Goal: Information Seeking & Learning: Learn about a topic

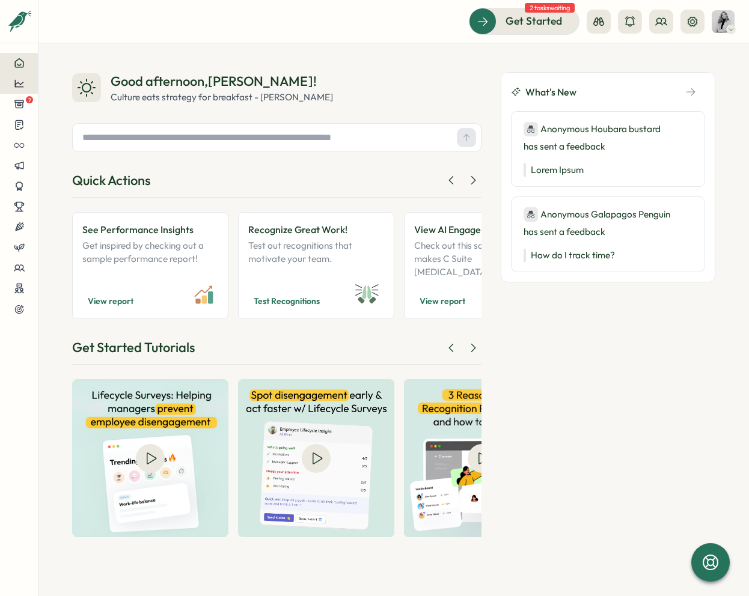
click at [27, 85] on div at bounding box center [19, 83] width 19 height 11
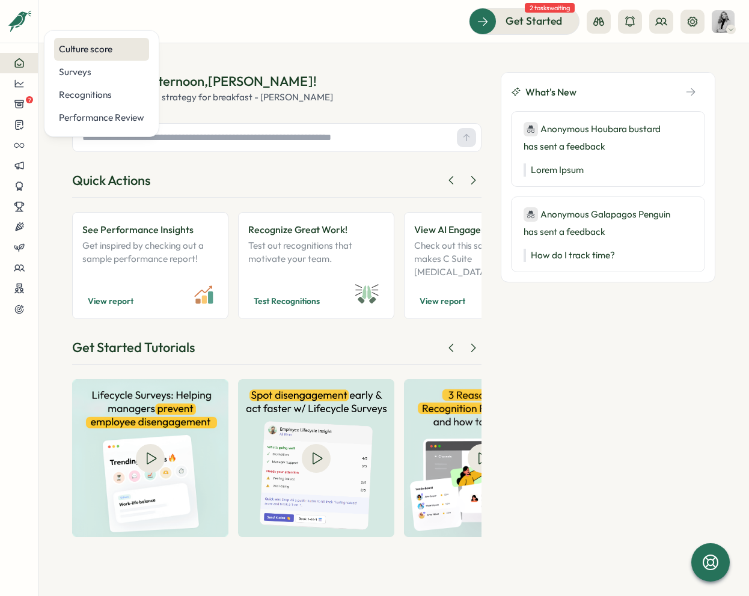
click at [103, 56] on div "Culture score" at bounding box center [101, 49] width 95 height 23
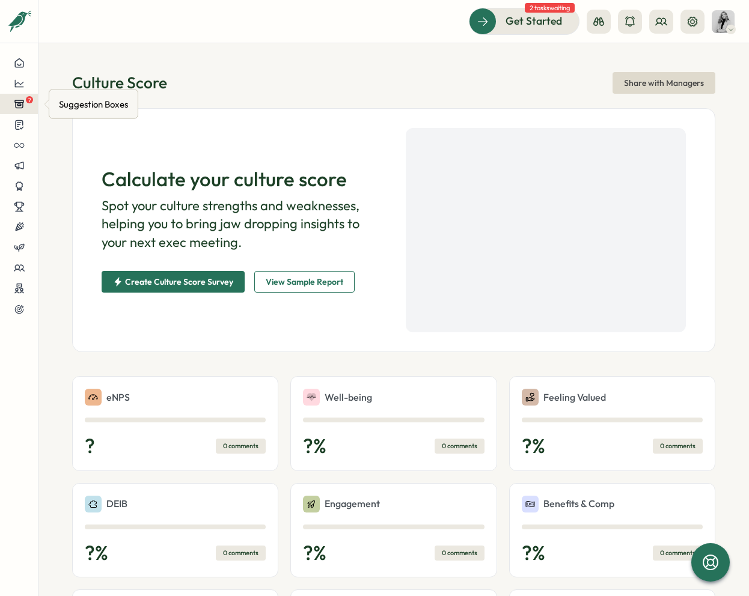
click at [21, 109] on icon at bounding box center [19, 104] width 11 height 11
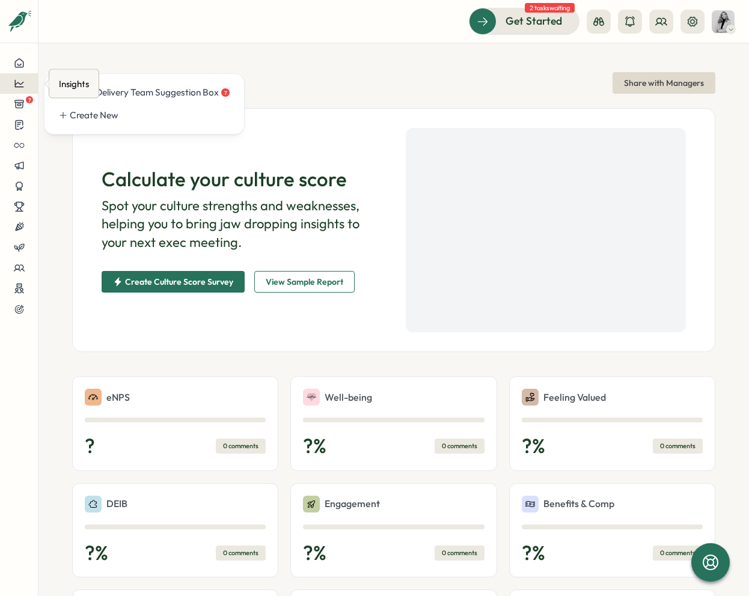
click at [30, 91] on button at bounding box center [19, 83] width 38 height 20
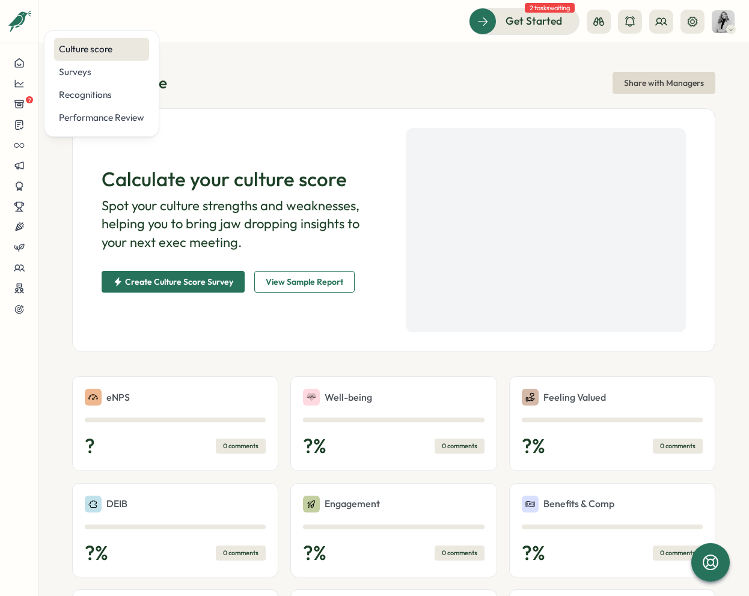
click at [96, 56] on div "Culture score" at bounding box center [101, 49] width 95 height 23
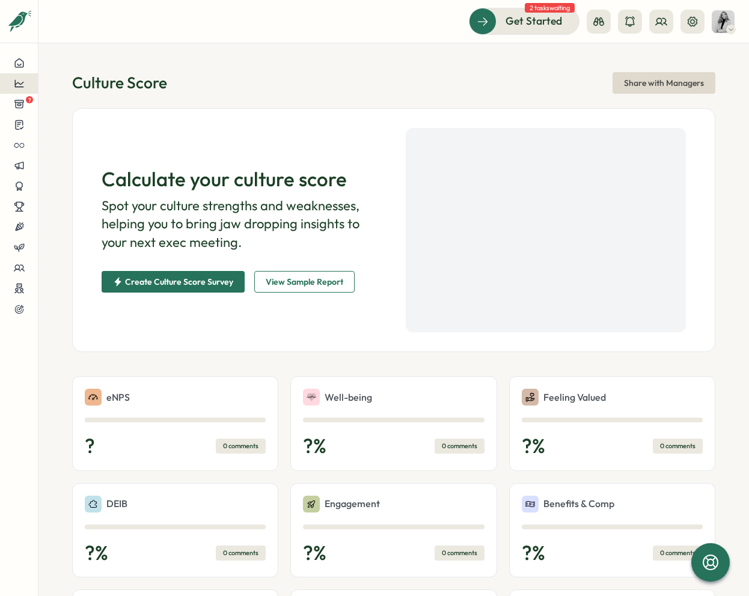
click at [25, 79] on div at bounding box center [19, 83] width 19 height 11
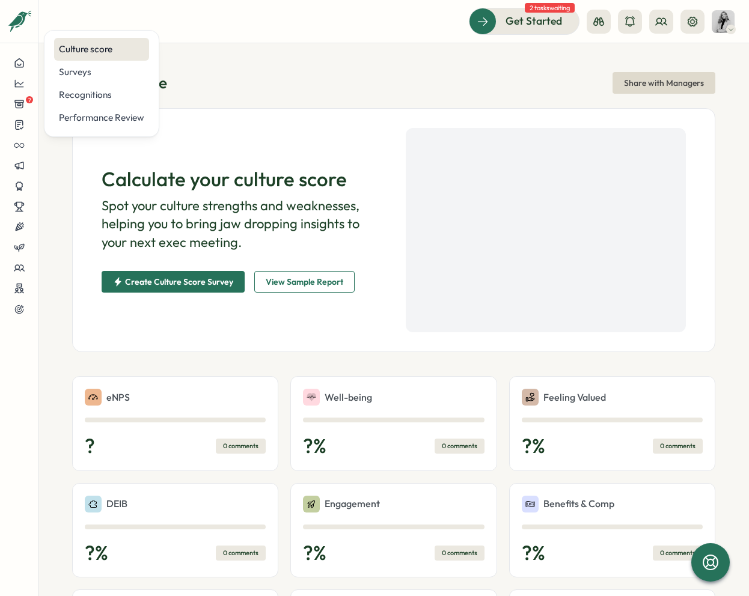
click at [110, 49] on div "Culture score" at bounding box center [101, 49] width 85 height 13
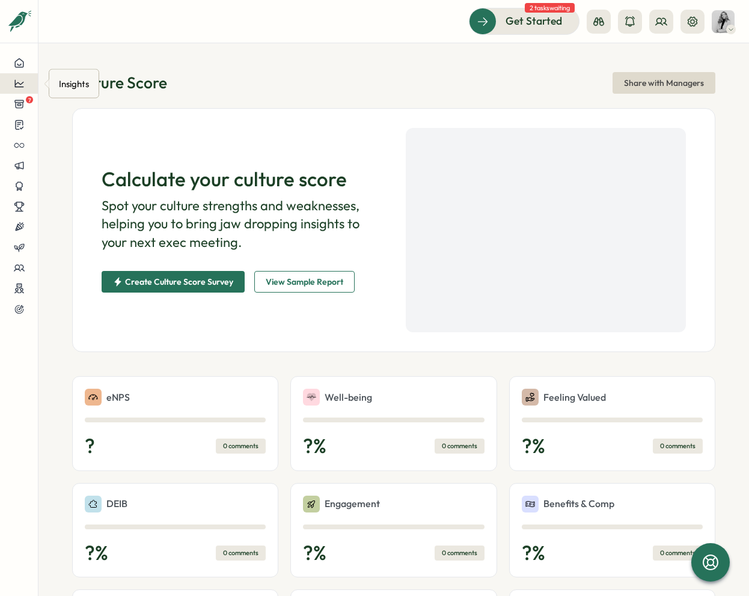
click at [32, 81] on button at bounding box center [19, 83] width 38 height 20
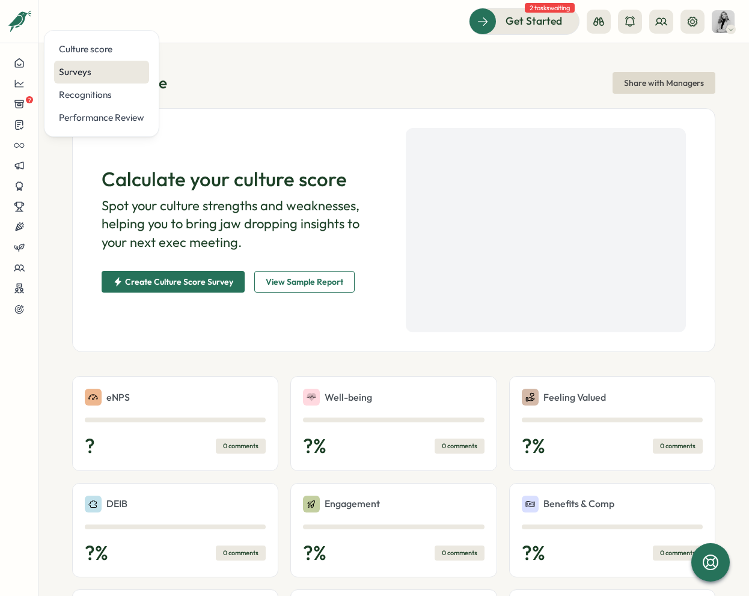
click at [100, 68] on div "Surveys" at bounding box center [101, 71] width 85 height 13
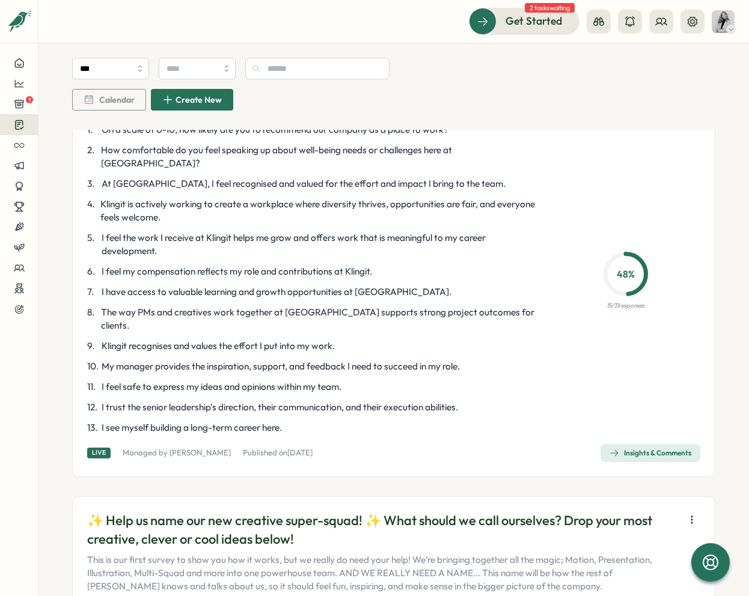
scroll to position [197, 0]
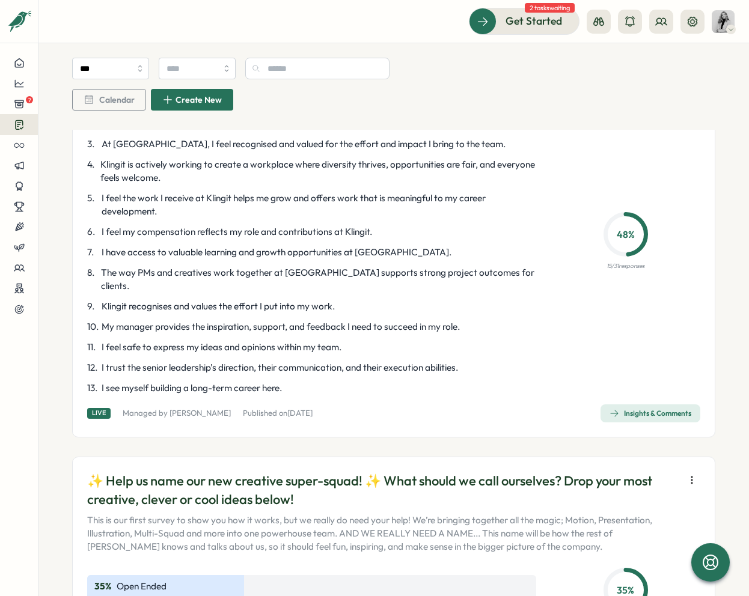
click at [655, 409] on div "Insights & Comments" at bounding box center [650, 414] width 82 height 10
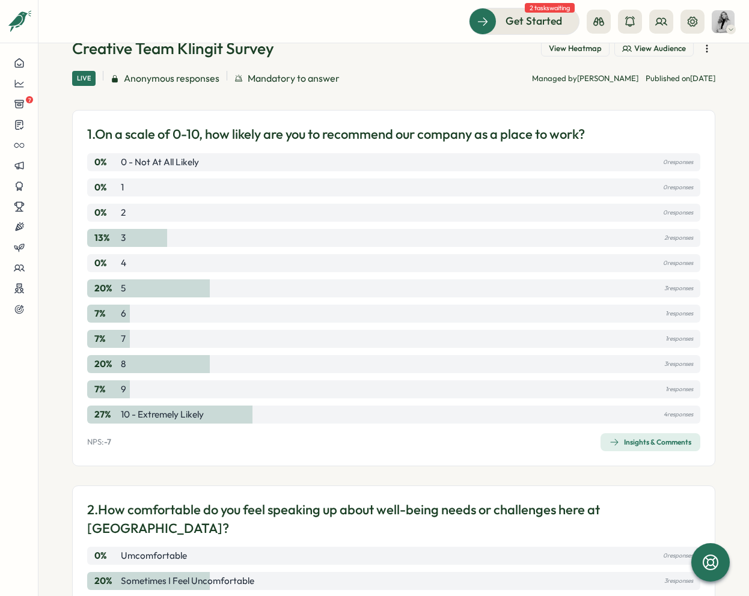
scroll to position [82, 0]
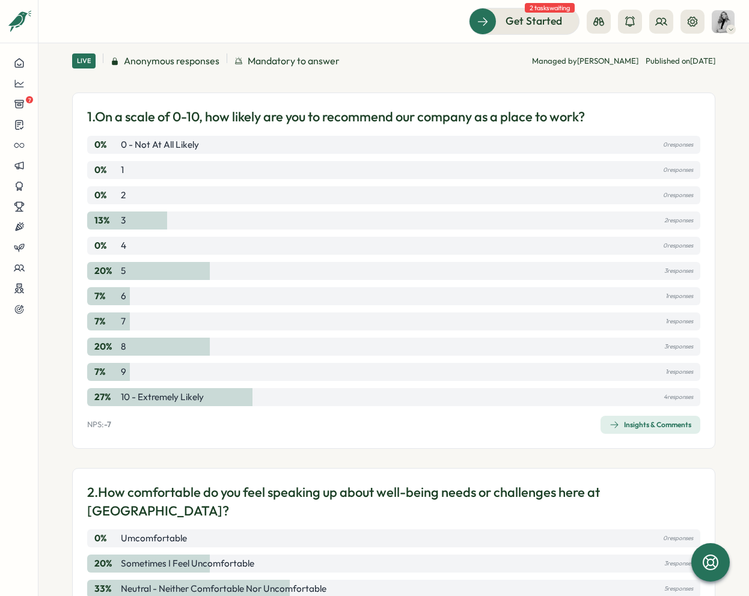
drag, startPoint x: 649, startPoint y: 221, endPoint x: 734, endPoint y: 217, distance: 85.4
click at [734, 217] on section "Surveys Insights Creative Team Klingit Survey View Heatmap View Audience Live A…" at bounding box center [393, 319] width 710 height 553
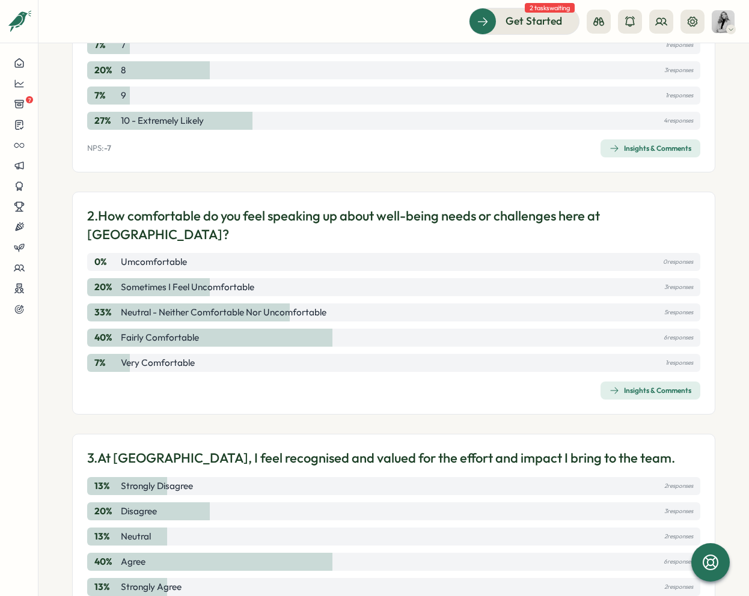
scroll to position [359, 0]
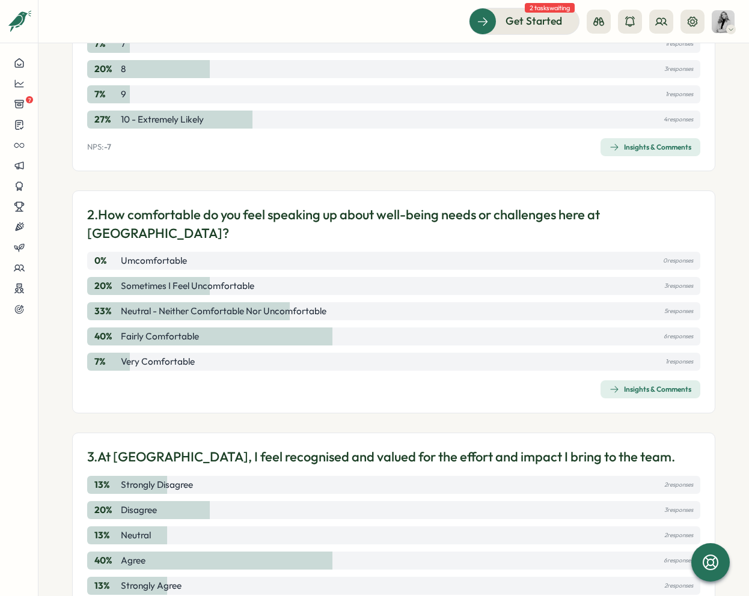
click at [668, 147] on div "Insights & Comments" at bounding box center [650, 147] width 82 height 10
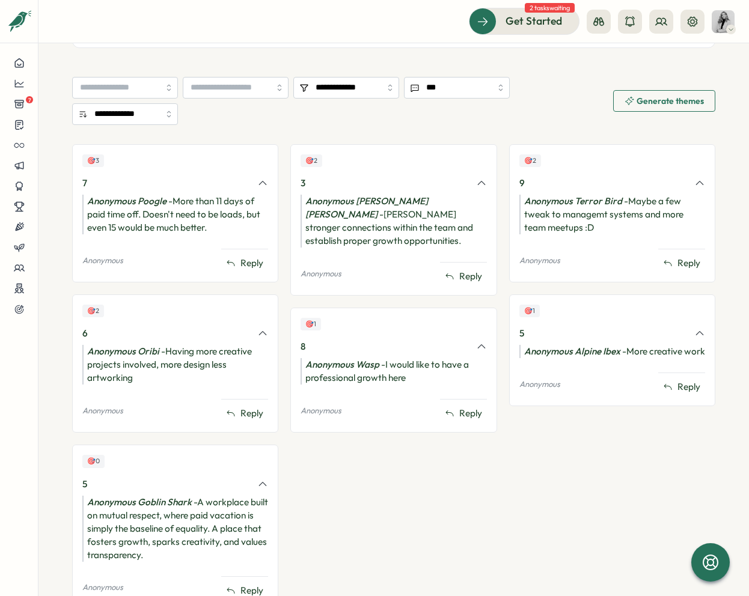
scroll to position [495, 0]
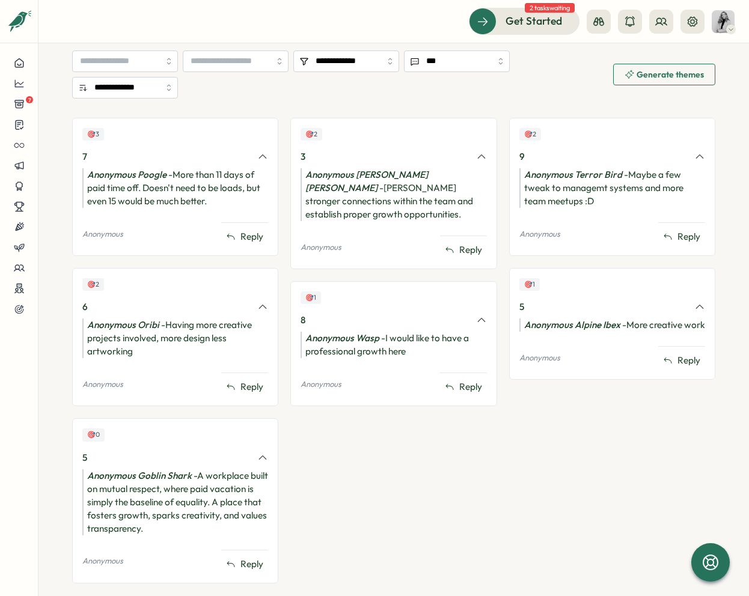
click at [716, 446] on section "**********" at bounding box center [393, 319] width 710 height 553
drag, startPoint x: 193, startPoint y: 184, endPoint x: 168, endPoint y: 186, distance: 25.3
click at [189, 186] on div "Anonymous Poogle - More than 11 days of paid time off. Doesn't need to be loads…" at bounding box center [175, 188] width 186 height 40
drag, startPoint x: 176, startPoint y: 175, endPoint x: 221, endPoint y: 204, distance: 53.2
click at [221, 204] on div "Anonymous Poogle - More than 11 days of paid time off. Doesn't need to be loads…" at bounding box center [175, 188] width 186 height 40
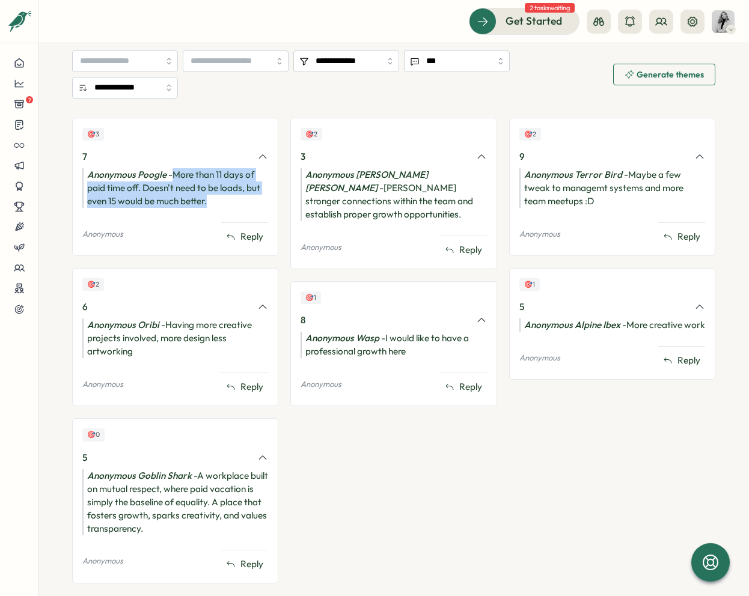
click at [221, 204] on div "Anonymous Poogle - More than 11 days of paid time off. Doesn't need to be loads…" at bounding box center [175, 188] width 186 height 40
drag, startPoint x: 177, startPoint y: 176, endPoint x: 208, endPoint y: 199, distance: 38.7
click at [208, 199] on div "Anonymous Poogle - More than 11 days of paid time off. Doesn't need to be loads…" at bounding box center [175, 188] width 186 height 40
click at [491, 249] on div "🎯 2 3 Anonymous [PERSON_NAME] [PERSON_NAME] stronger connections within the tea…" at bounding box center [393, 193] width 206 height 151
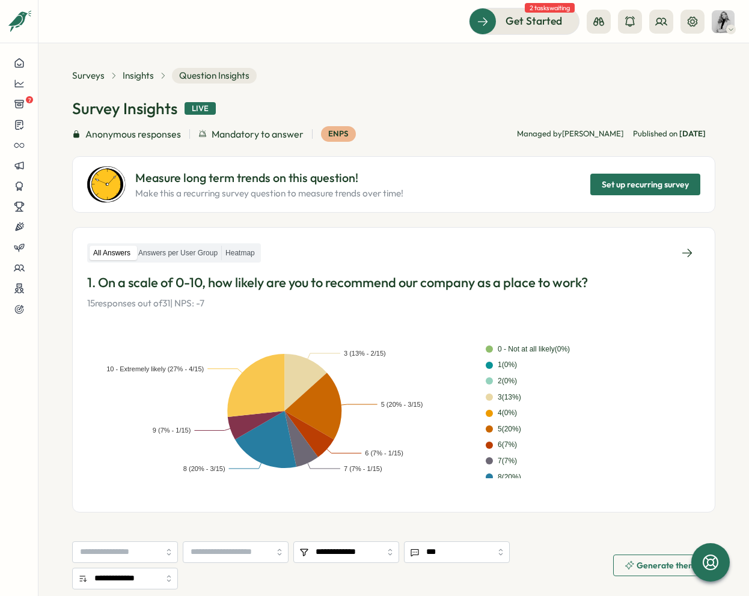
scroll to position [0, 0]
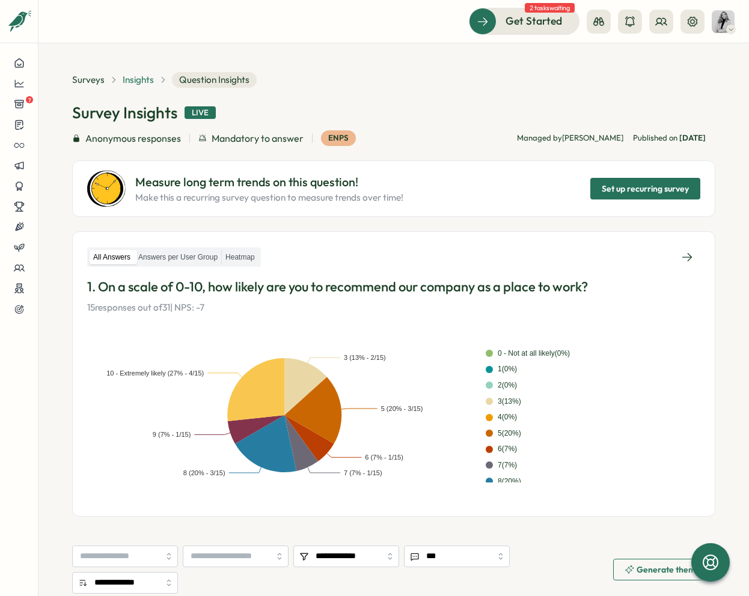
click at [139, 78] on span "Insights" at bounding box center [138, 79] width 31 height 13
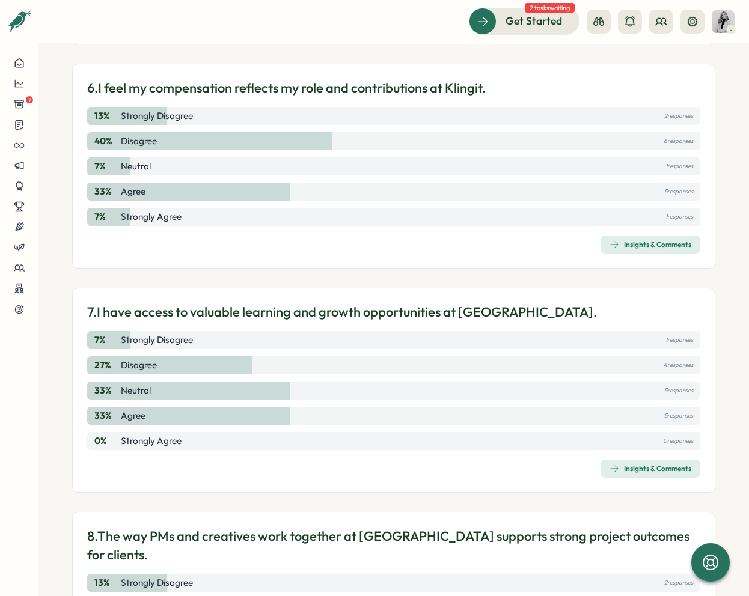
scroll to position [1438, 0]
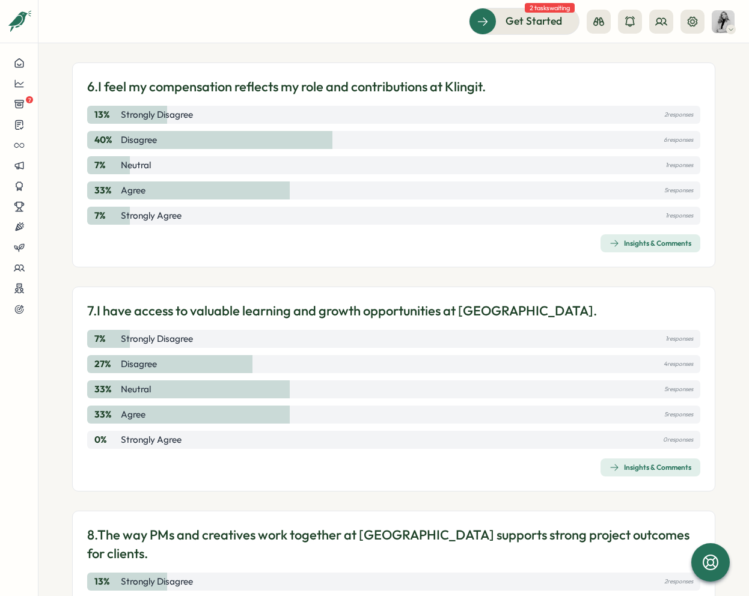
drag, startPoint x: 122, startPoint y: 200, endPoint x: 211, endPoint y: 203, distance: 89.0
click at [187, 207] on div "7 % Strongly Agree 1 responses" at bounding box center [393, 216] width 613 height 18
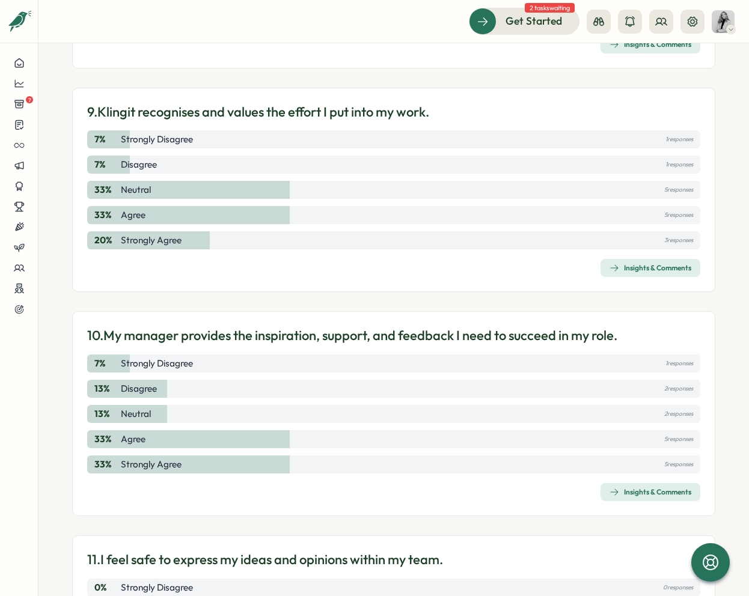
scroll to position [2106, 0]
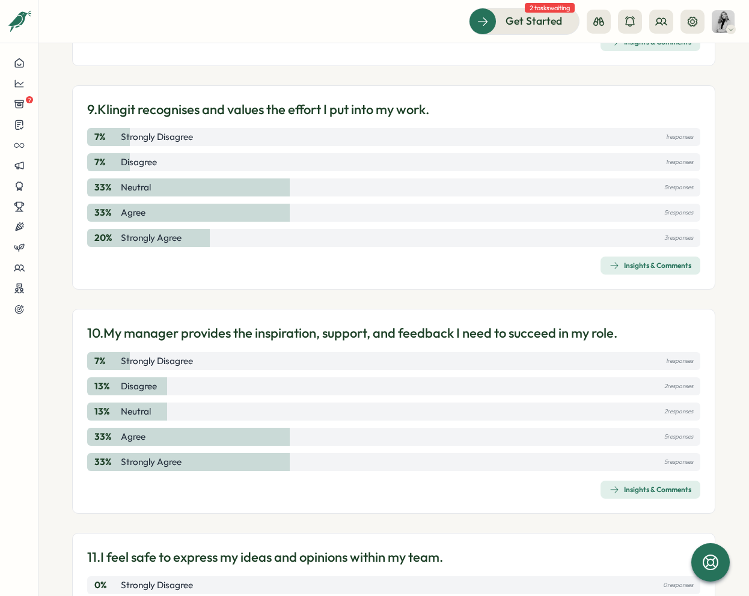
click at [655, 257] on span "Insights & Comments" at bounding box center [650, 265] width 82 height 17
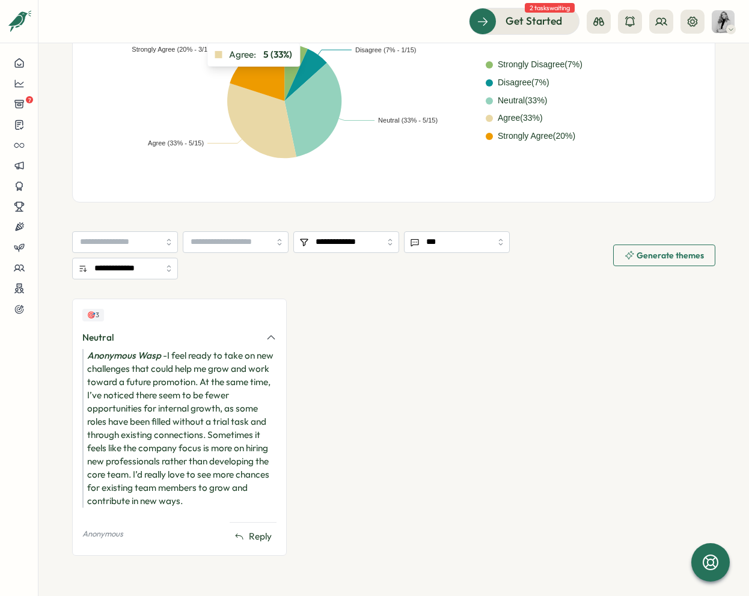
scroll to position [315, 0]
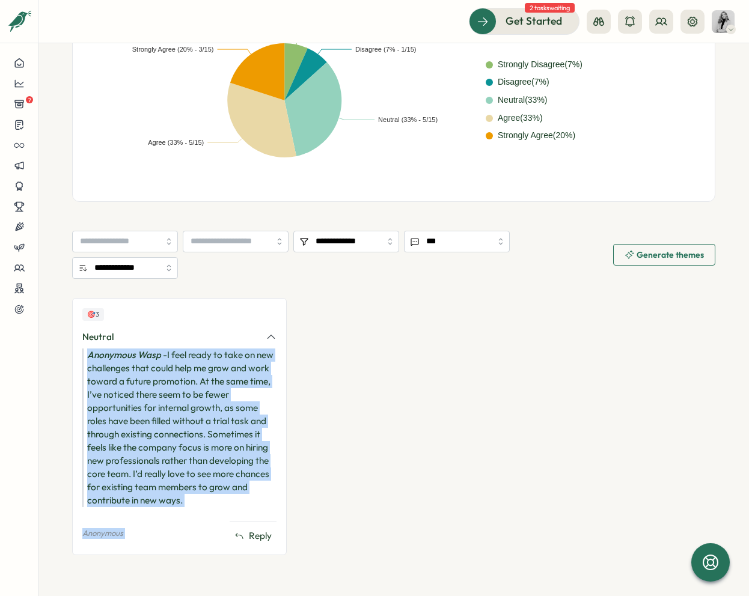
drag, startPoint x: 192, startPoint y: 348, endPoint x: 249, endPoint y: 507, distance: 168.6
click at [249, 508] on div "🎯 3 Neutral Anonymous Wasp - I feel ready to take on new challenges that could …" at bounding box center [179, 426] width 214 height 257
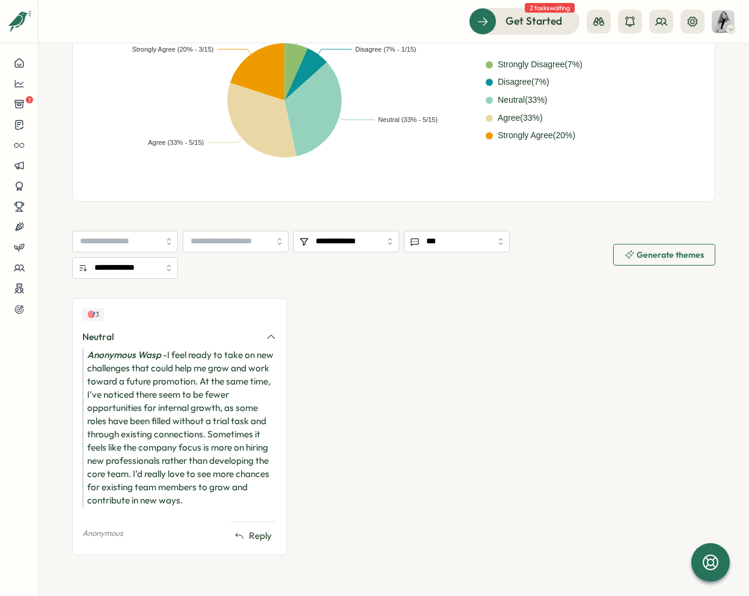
drag, startPoint x: 249, startPoint y: 501, endPoint x: 242, endPoint y: 500, distance: 7.2
click at [248, 501] on div "Anonymous Wasp - I feel ready to take on new challenges that could help me grow…" at bounding box center [179, 427] width 194 height 159
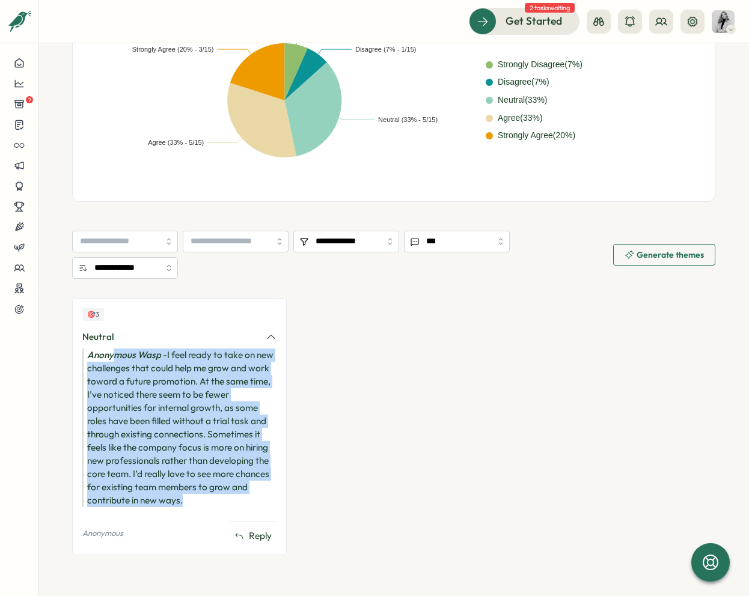
drag, startPoint x: 186, startPoint y: 504, endPoint x: 116, endPoint y: 354, distance: 165.3
click at [116, 354] on div "Anonymous Wasp - I feel ready to take on new challenges that could help me grow…" at bounding box center [179, 427] width 194 height 159
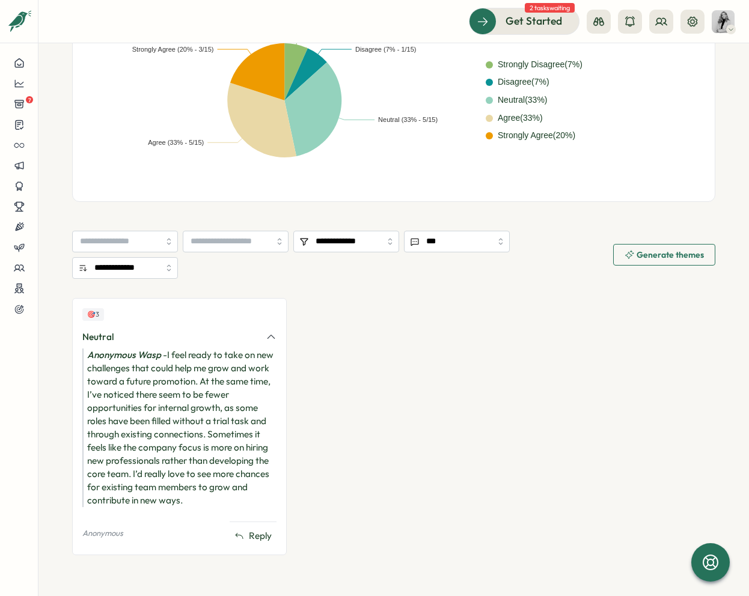
click at [427, 335] on div "🎯 3 Neutral Anonymous Wasp - I feel ready to take on new challenges that could …" at bounding box center [393, 432] width 643 height 269
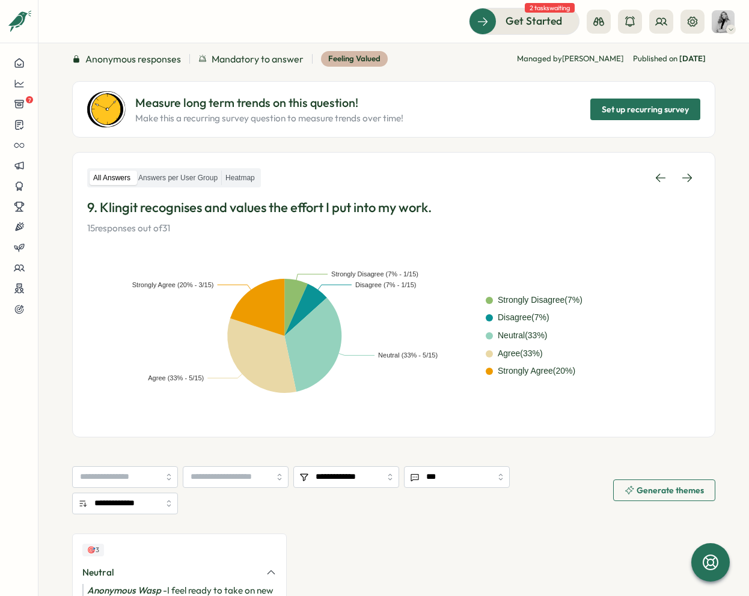
scroll to position [0, 0]
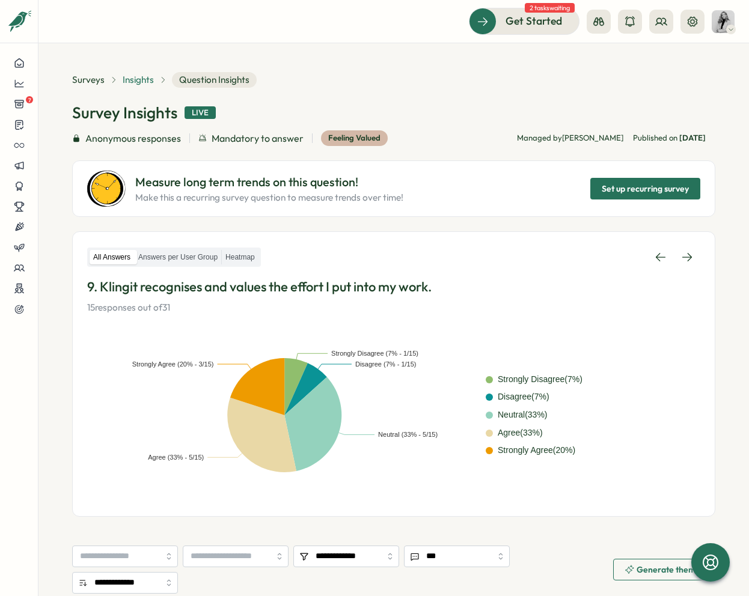
click at [135, 75] on span "Insights" at bounding box center [138, 79] width 31 height 13
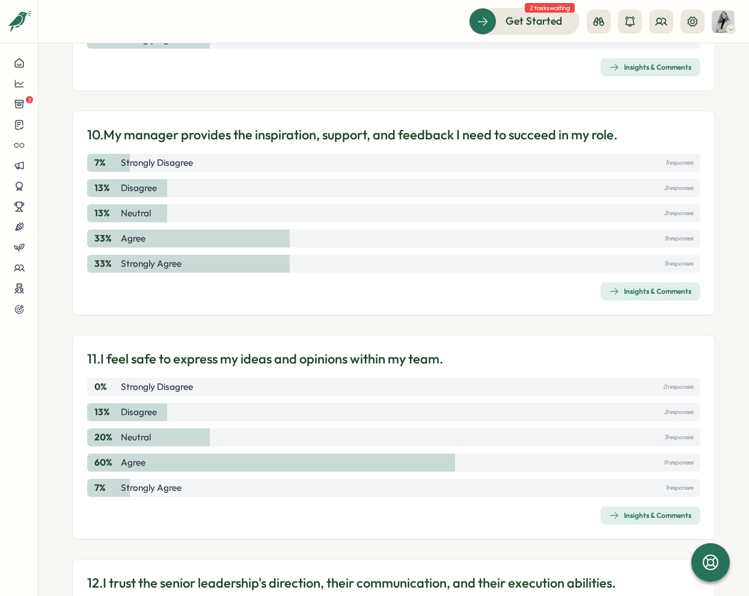
scroll to position [2307, 0]
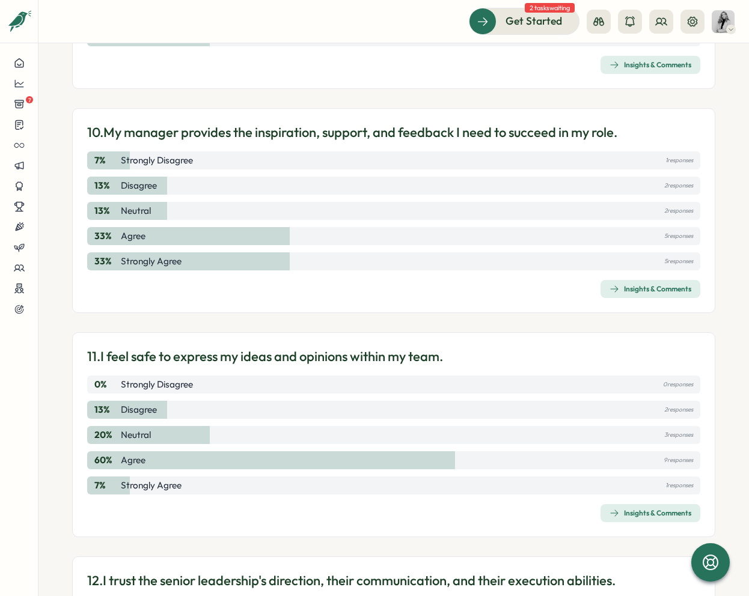
drag, startPoint x: 660, startPoint y: 121, endPoint x: 663, endPoint y: 172, distance: 51.8
click at [675, 172] on div "7 % Strongly Disagree 1 responses 13 % Disagree 2 responses 13 % Neutral 2 resp…" at bounding box center [393, 210] width 613 height 119
drag, startPoint x: 128, startPoint y: 121, endPoint x: 142, endPoint y: 178, distance: 58.9
click at [142, 178] on div "7 % Strongly Disagree 1 responses 13 % Disagree 2 responses 13 % Neutral 2 resp…" at bounding box center [393, 210] width 613 height 119
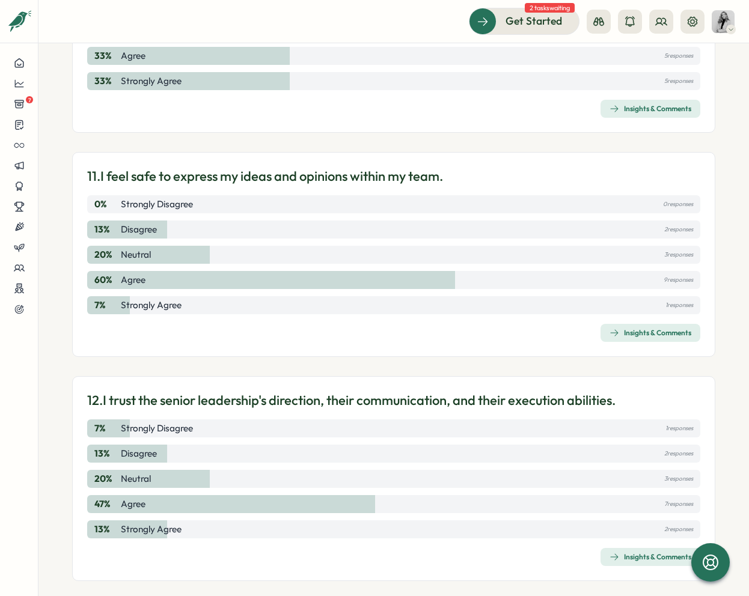
scroll to position [2490, 0]
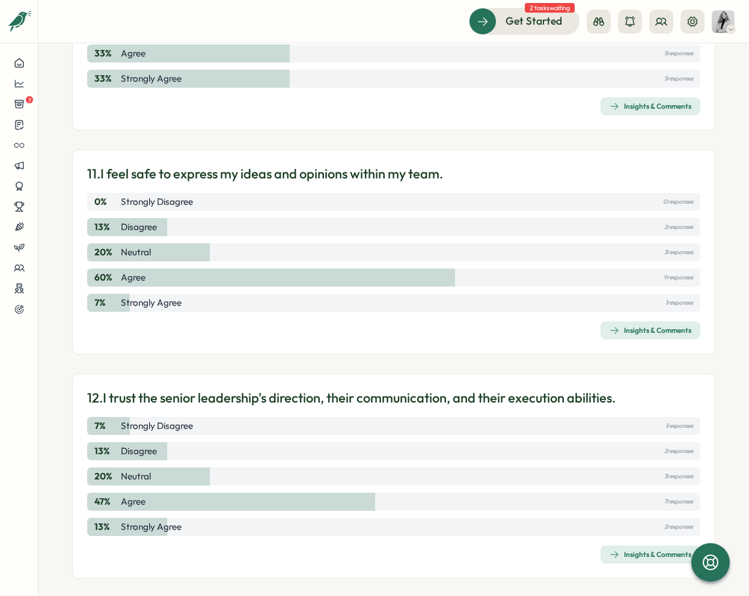
drag, startPoint x: 87, startPoint y: 381, endPoint x: 185, endPoint y: 460, distance: 126.0
click at [185, 460] on div "7 % Strongly Disagree 1 responses 13 % Disagree 2 responses 20 % Neutral 3 resp…" at bounding box center [393, 476] width 613 height 119
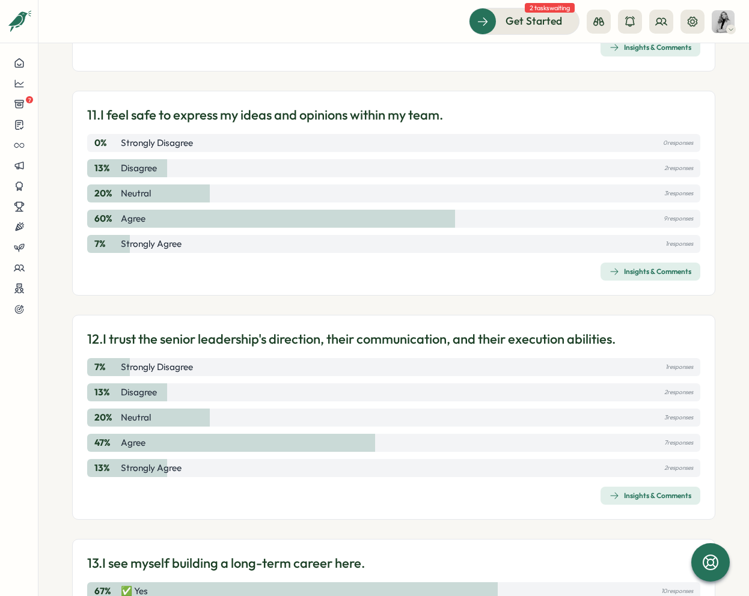
scroll to position [2612, 0]
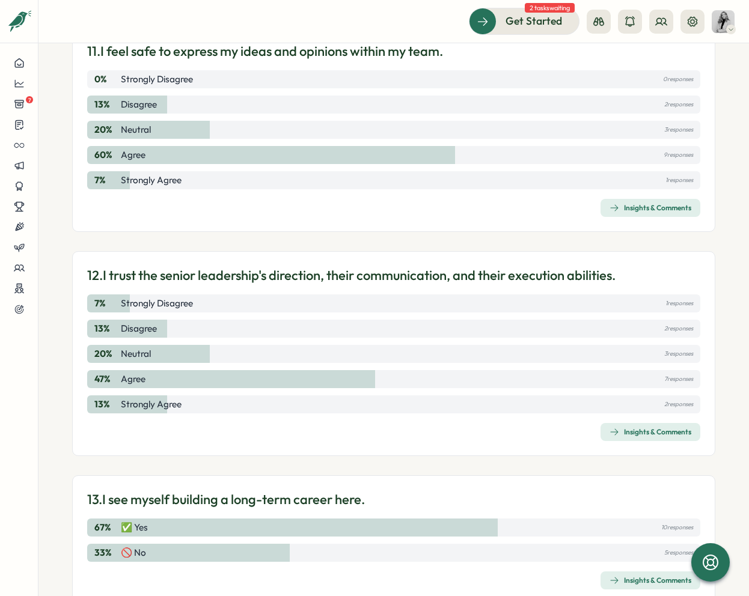
drag, startPoint x: 687, startPoint y: 489, endPoint x: 650, endPoint y: 493, distance: 36.8
click at [644, 519] on div "67 % ✅ Yes 10 responses" at bounding box center [393, 528] width 613 height 18
drag, startPoint x: 652, startPoint y: 492, endPoint x: 684, endPoint y: 493, distance: 31.8
click at [683, 519] on div "67 % ✅ Yes 10 responses" at bounding box center [393, 528] width 613 height 18
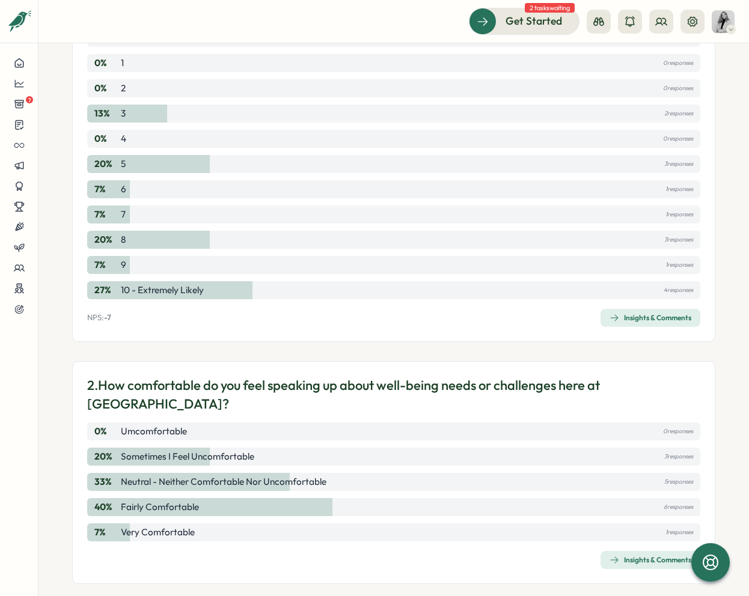
scroll to position [0, 0]
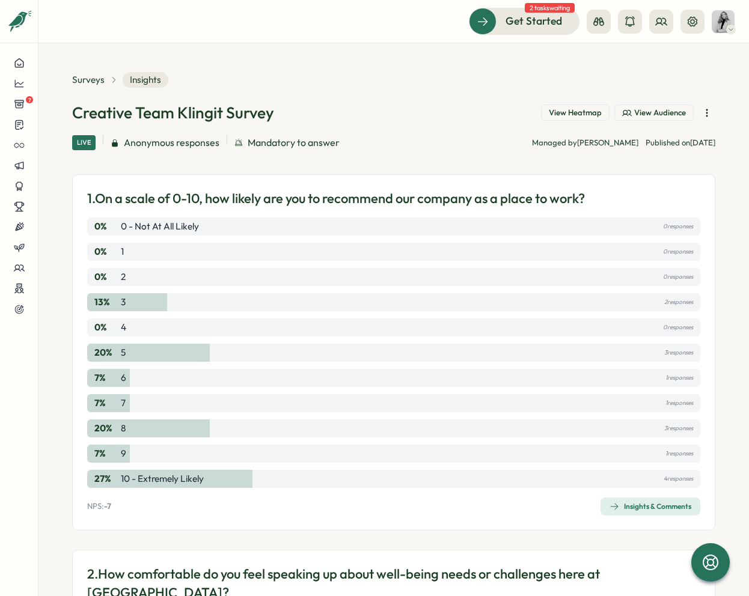
click at [575, 117] on span "View Heatmap" at bounding box center [575, 113] width 53 height 11
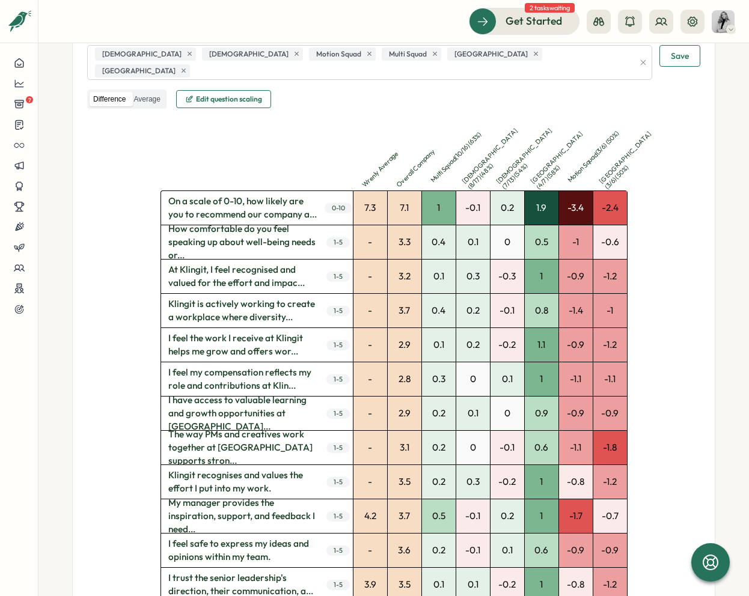
scroll to position [338, 0]
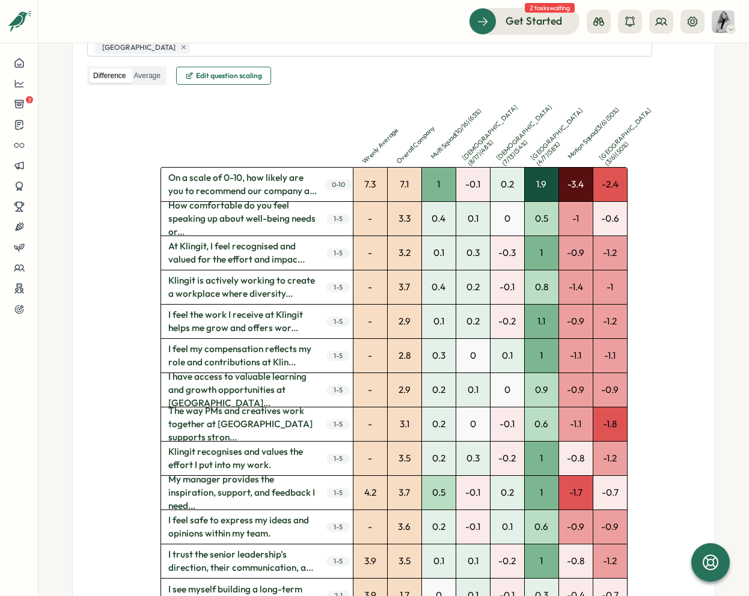
drag, startPoint x: 601, startPoint y: 147, endPoint x: 618, endPoint y: 138, distance: 19.1
click at [618, 138] on div "Spain ( 3 / 6 ) ( 50 %)" at bounding box center [609, 150] width 34 height 34
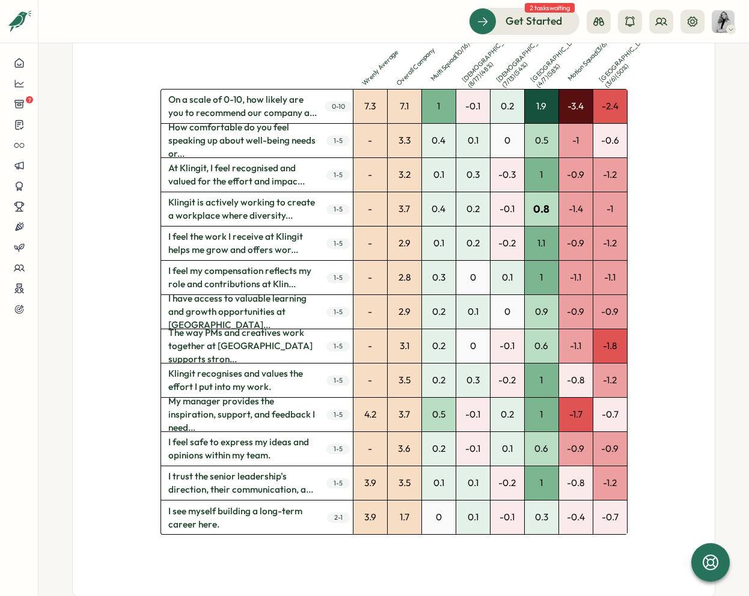
scroll to position [500, 0]
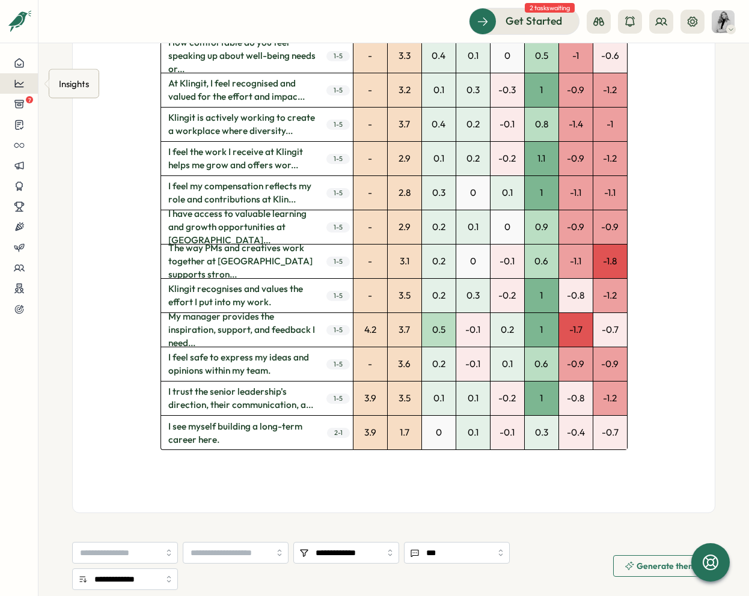
click at [25, 78] on div at bounding box center [19, 83] width 19 height 11
click at [109, 47] on div "Culture score" at bounding box center [101, 49] width 85 height 13
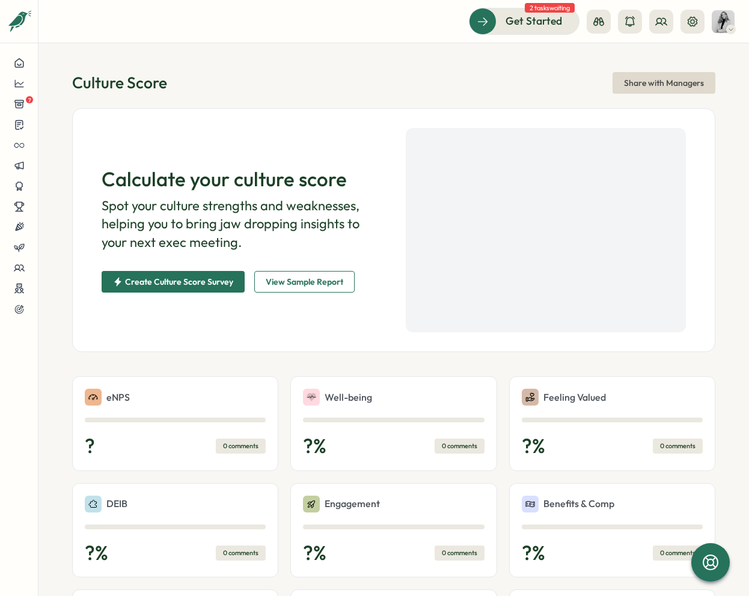
click at [303, 278] on span "View Sample Report" at bounding box center [305, 282] width 78 height 20
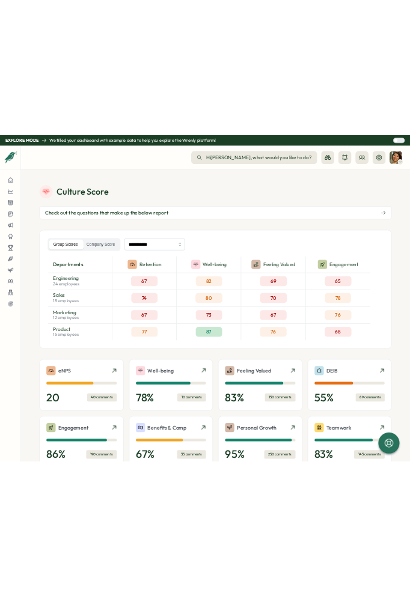
scroll to position [409, 0]
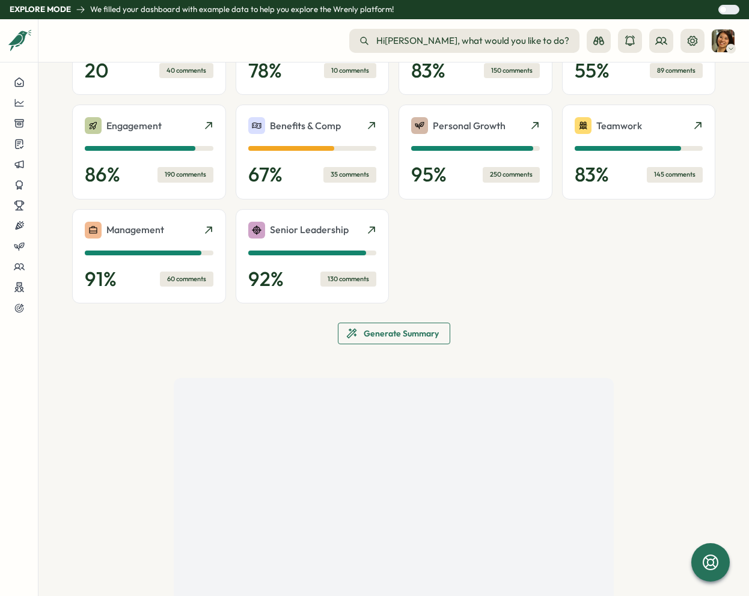
click at [727, 11] on div at bounding box center [732, 9] width 12 height 8
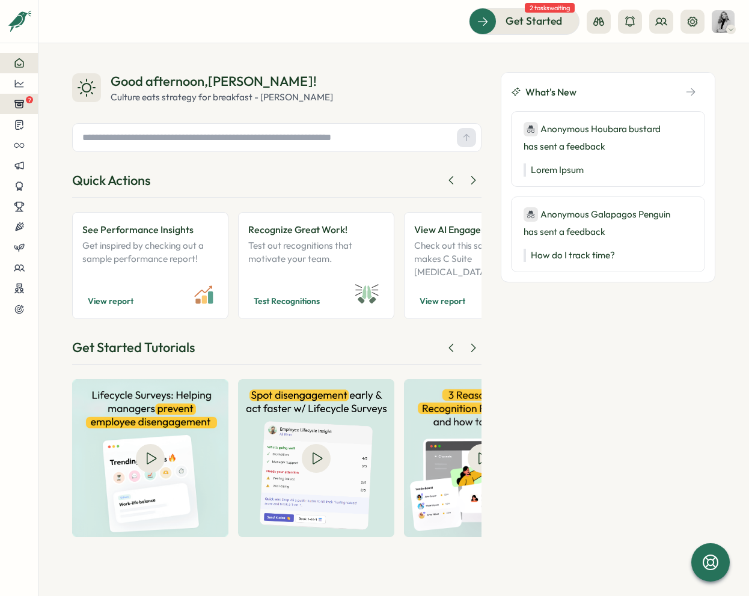
click at [31, 103] on button "7" at bounding box center [19, 104] width 38 height 20
click at [269, 73] on div "Good afternoon , Kira !" at bounding box center [222, 81] width 222 height 19
